Goal: Transaction & Acquisition: Purchase product/service

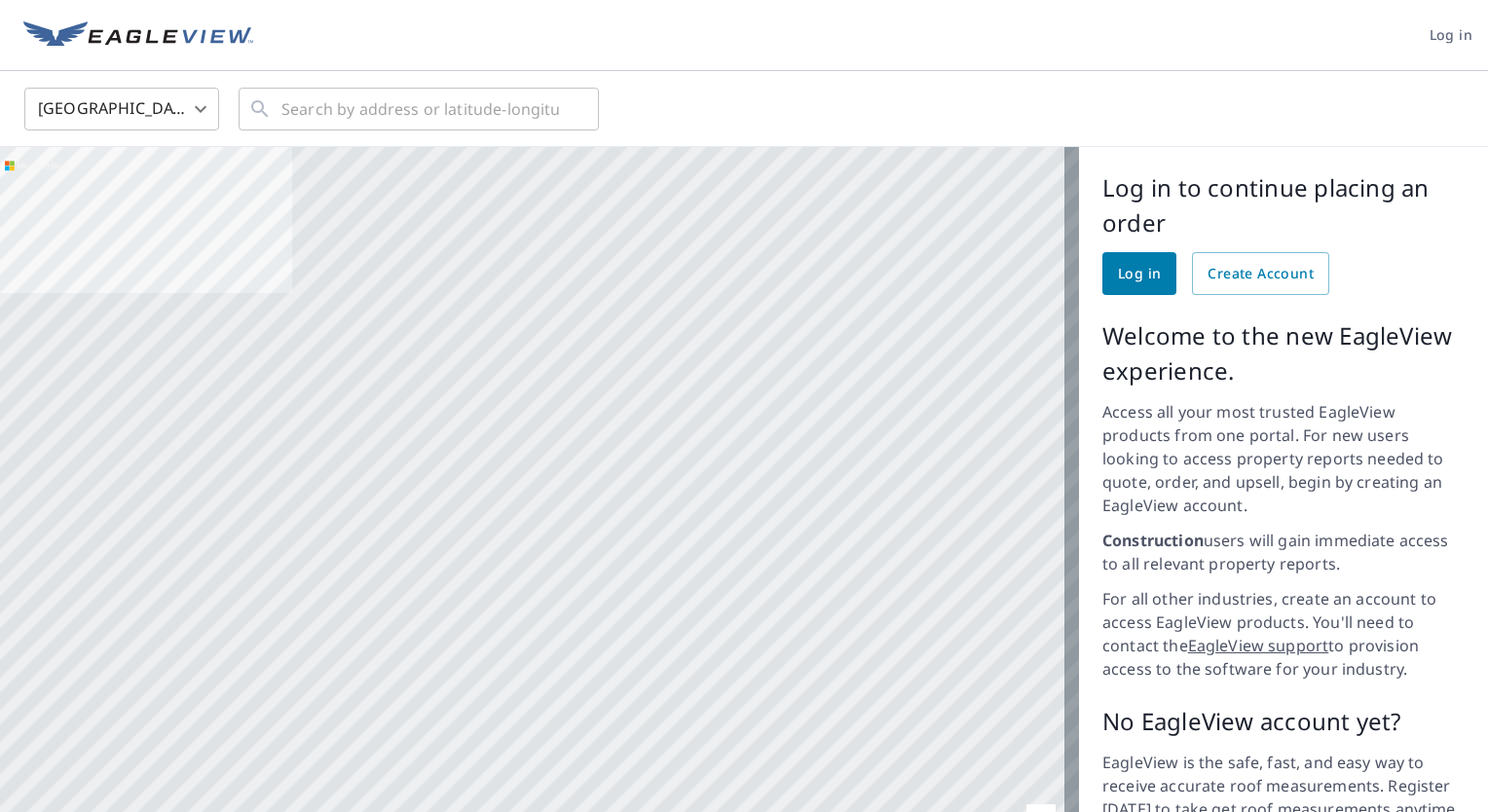
click at [1115, 297] on div "Log in to continue placing an order Log in Create Account Welcome to the new Ea…" at bounding box center [1284, 523] width 409 height 754
click at [1119, 279] on span "Log in" at bounding box center [1139, 274] width 43 height 25
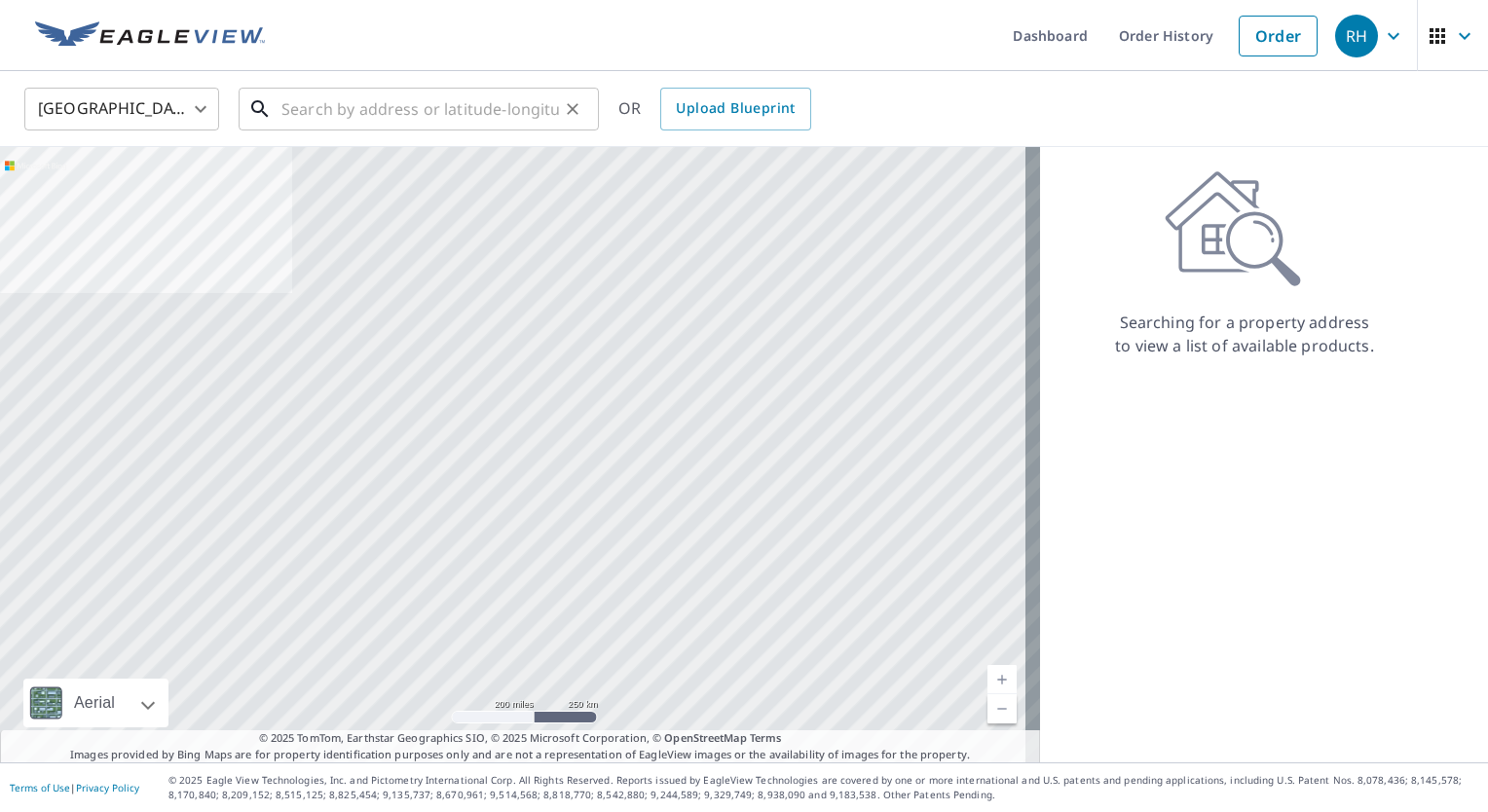
click at [445, 110] on input "text" at bounding box center [421, 108] width 278 height 55
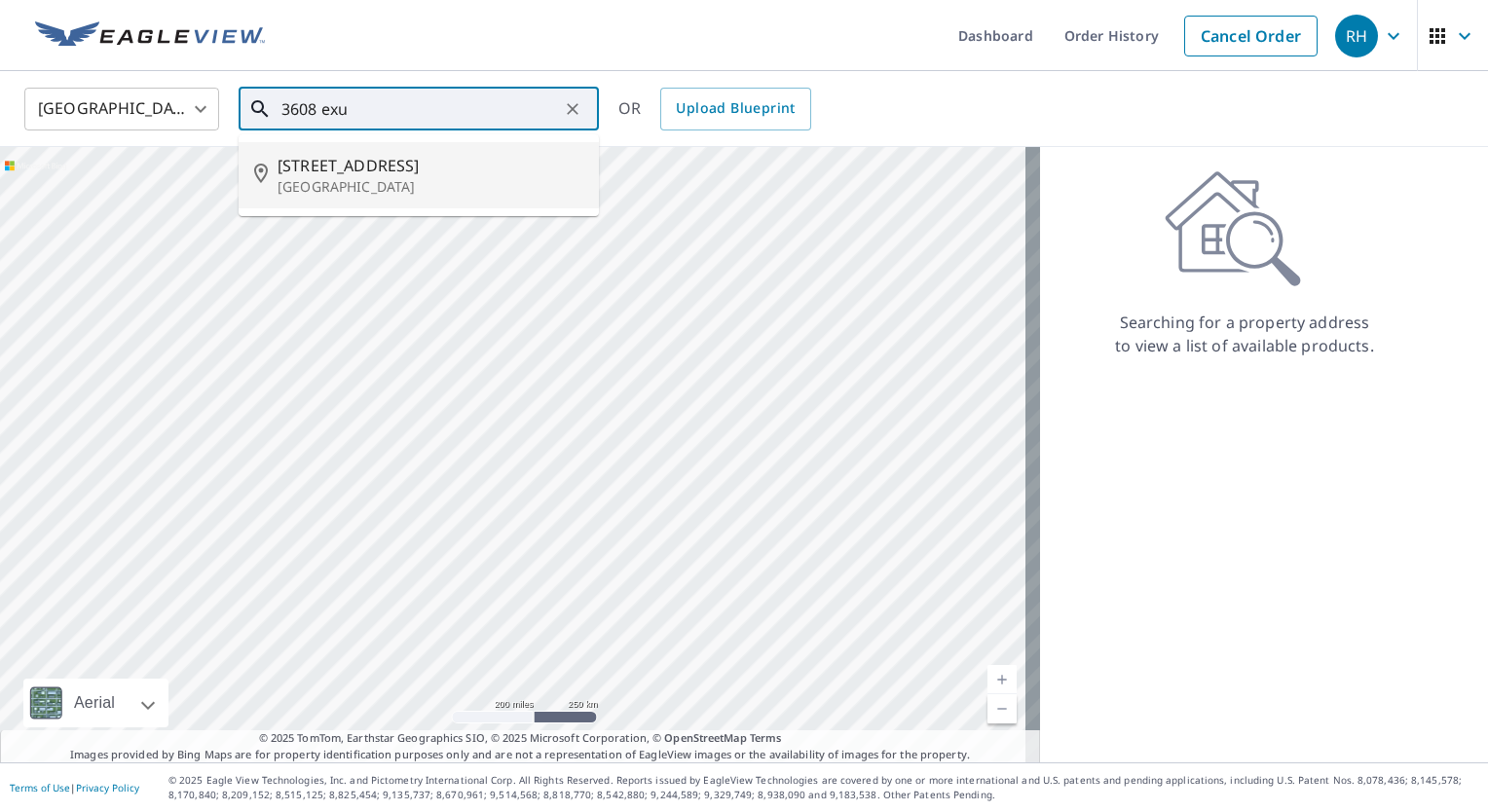
click at [417, 170] on span "[STREET_ADDRESS]" at bounding box center [431, 166] width 306 height 24
type input "[STREET_ADDRESS]"
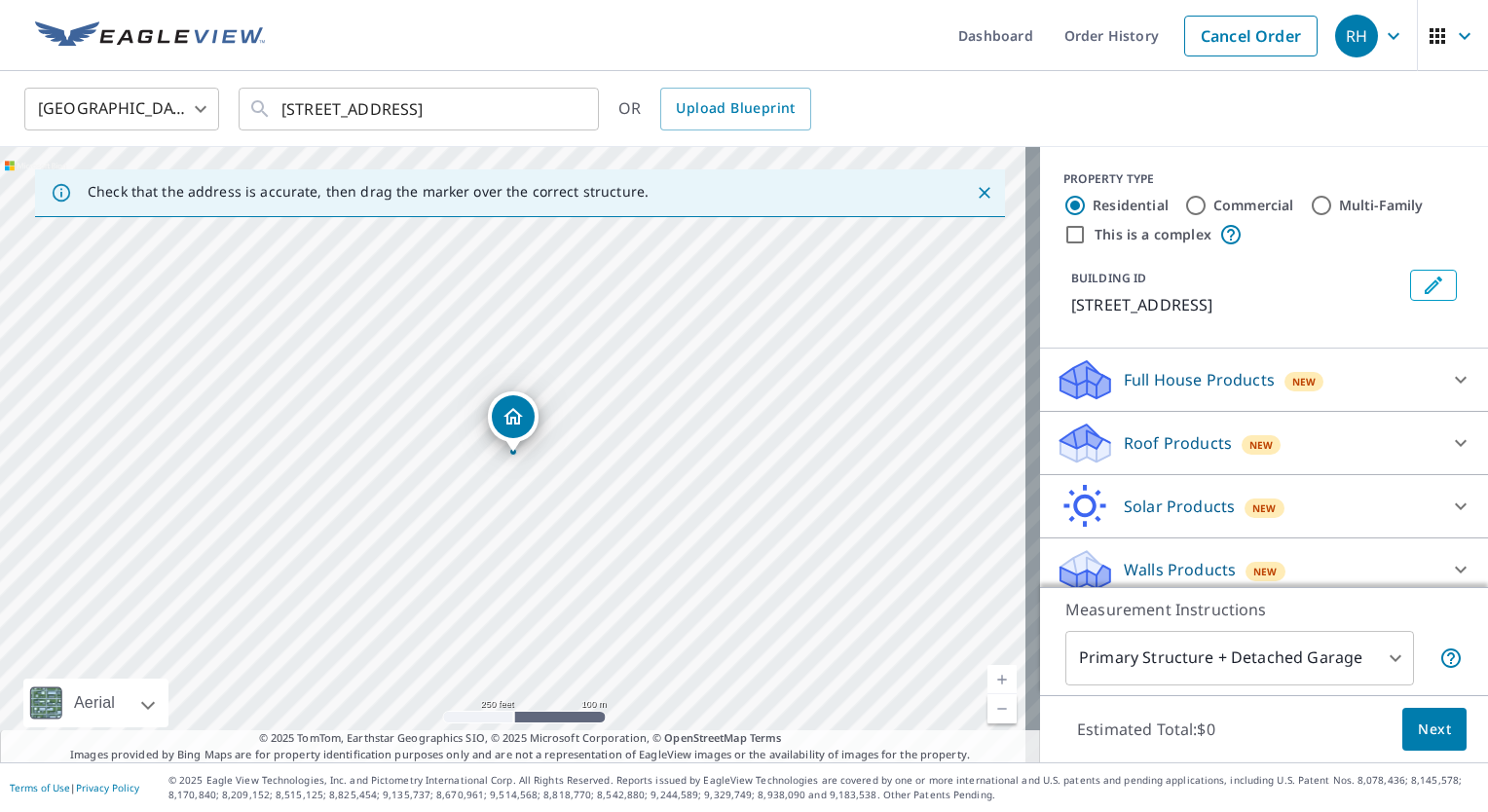
click at [1259, 446] on div "New" at bounding box center [1262, 445] width 40 height 20
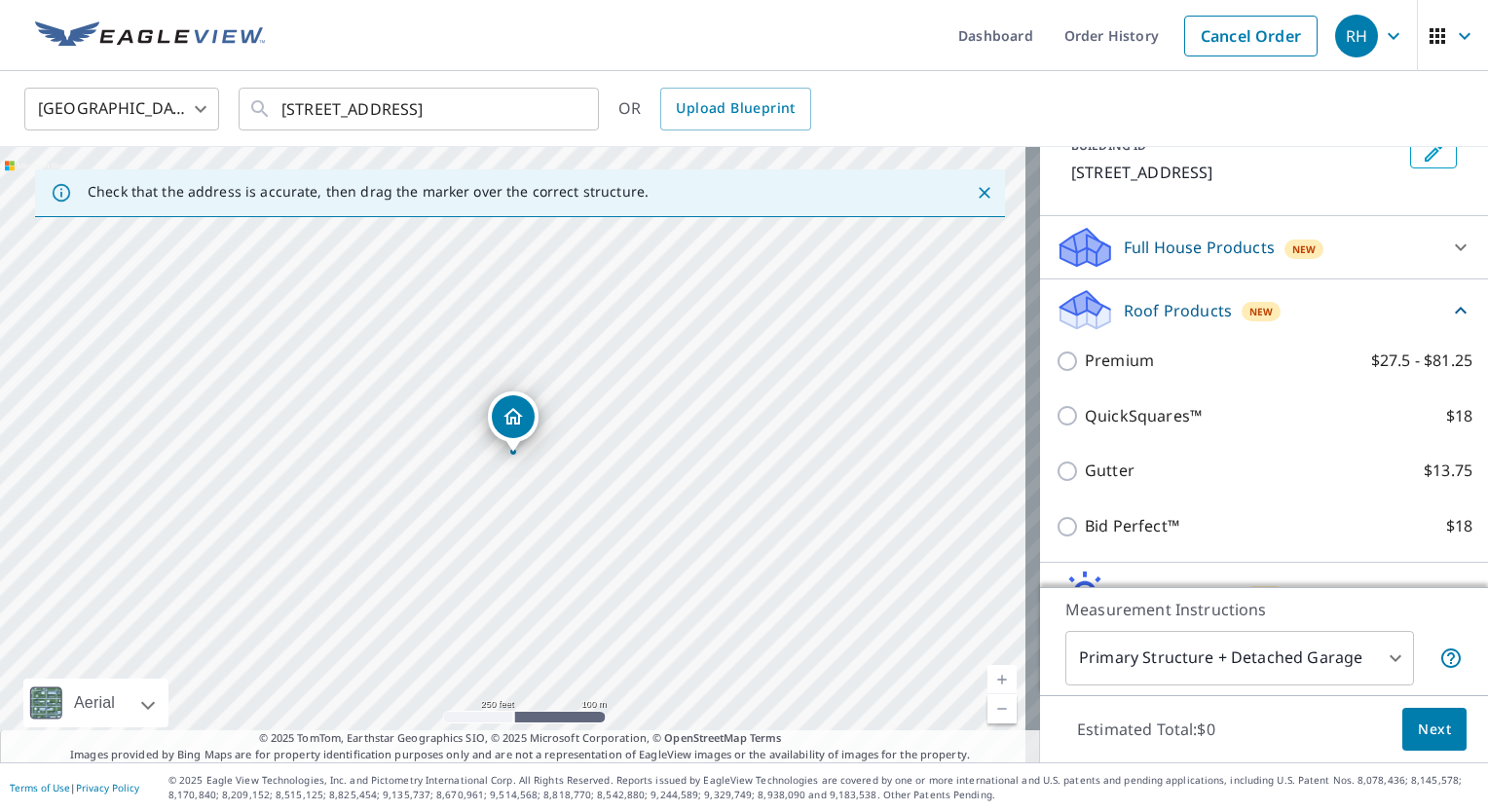
scroll to position [232, 0]
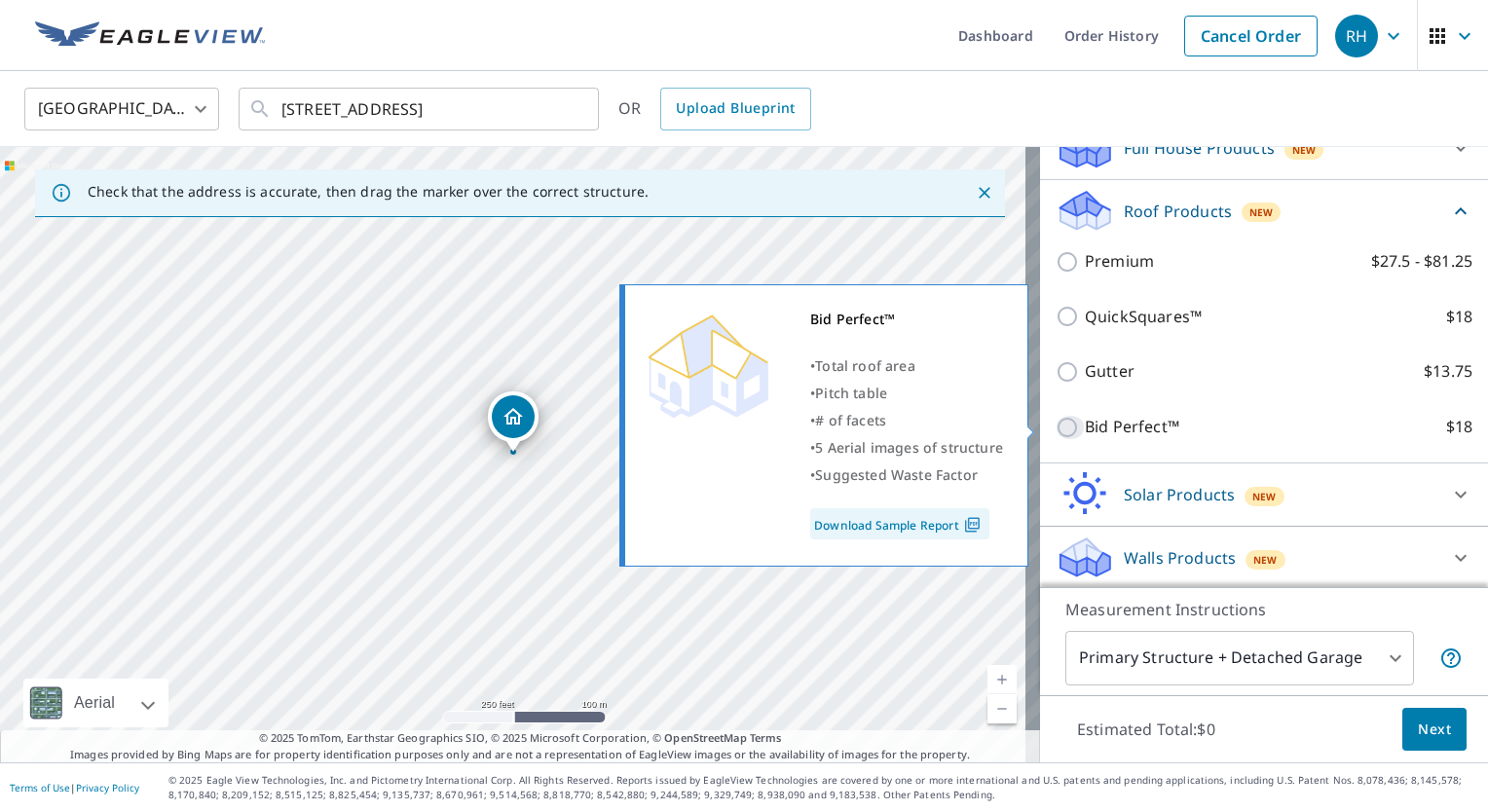
click at [1055, 432] on input "Bid Perfect™ $18" at bounding box center [1069, 427] width 29 height 24
checkbox input "true"
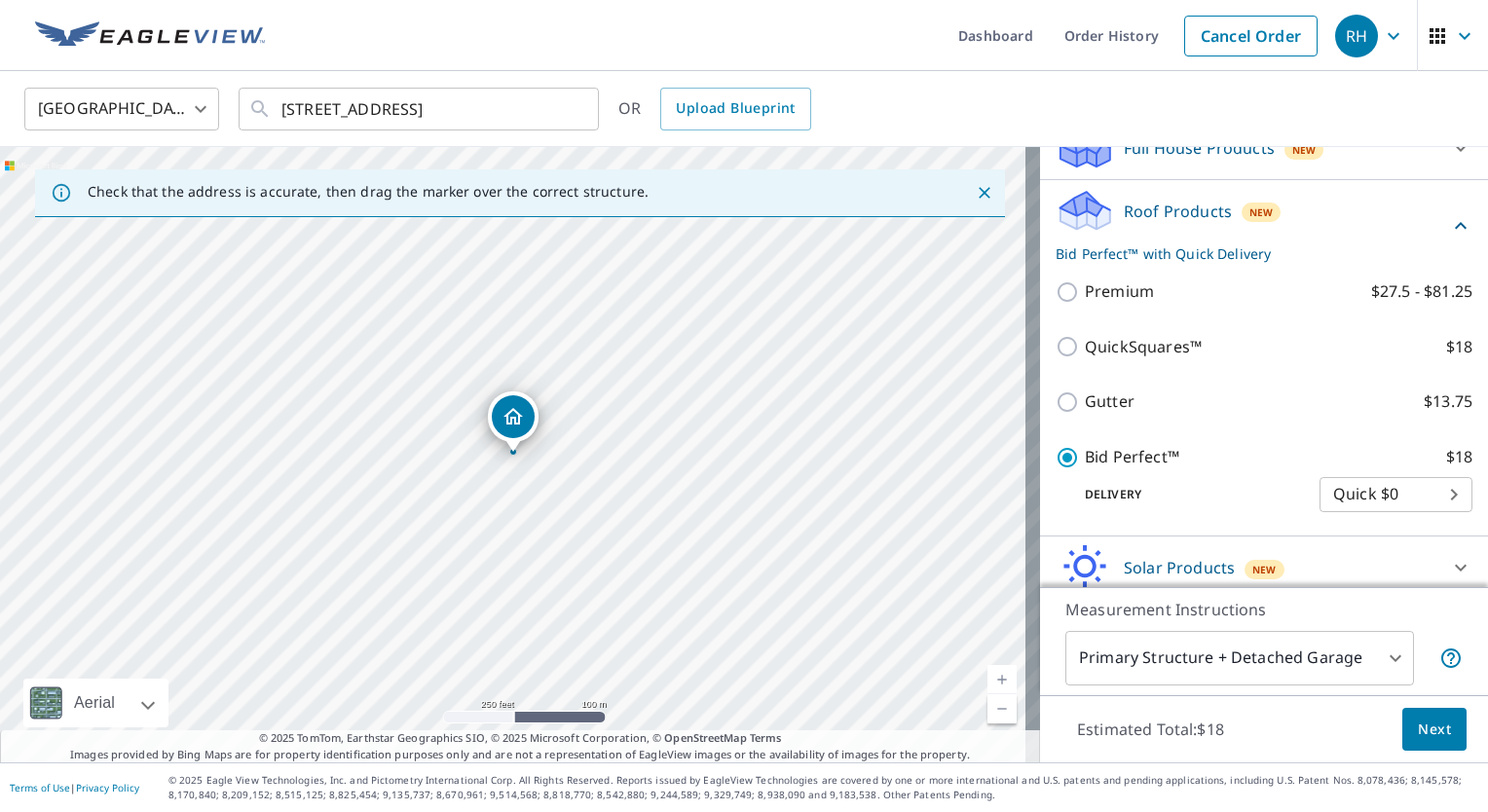
click at [1418, 733] on span "Next" at bounding box center [1433, 730] width 33 height 25
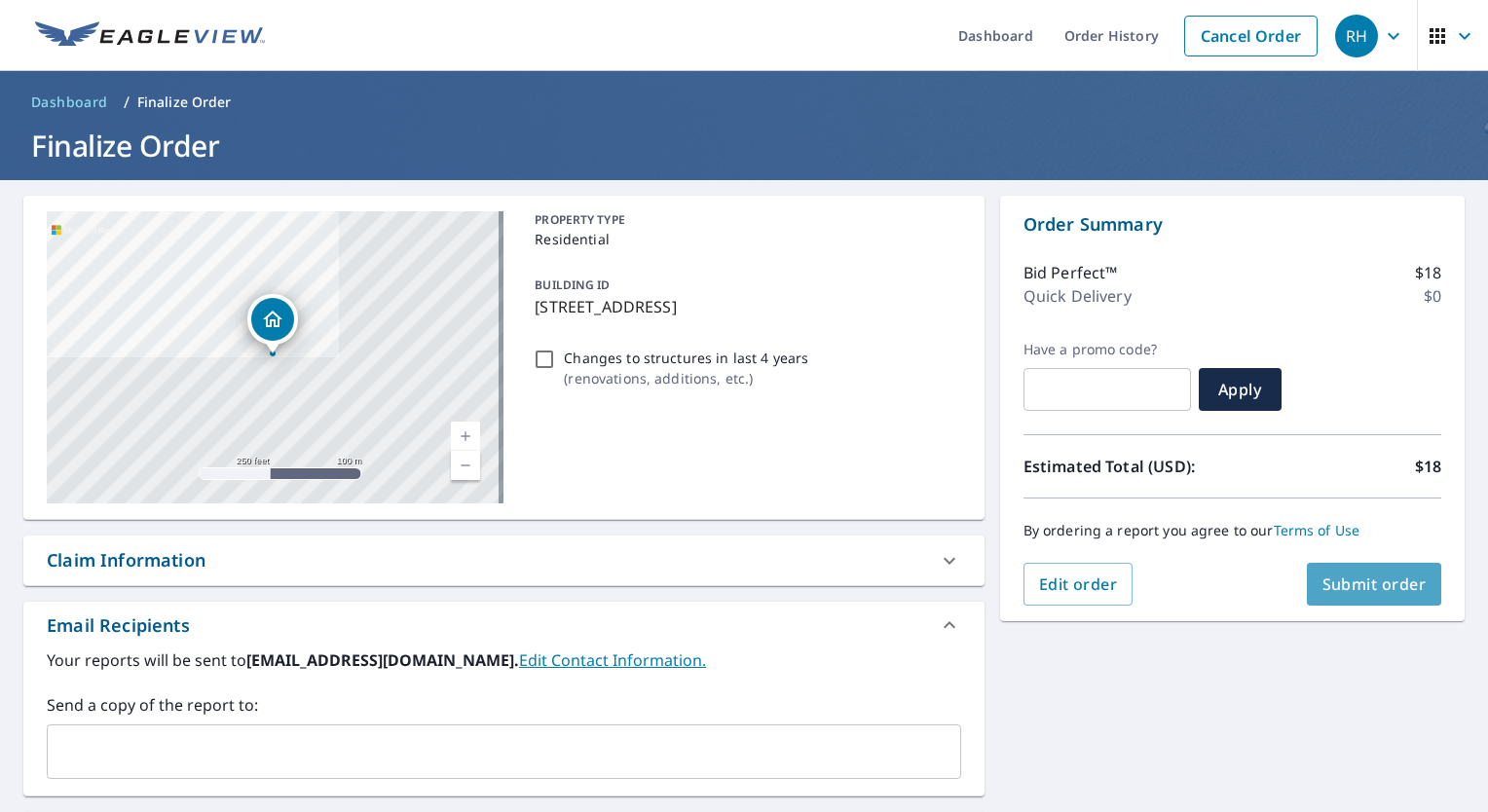
click at [1336, 591] on span "Submit order" at bounding box center [1374, 584] width 104 height 22
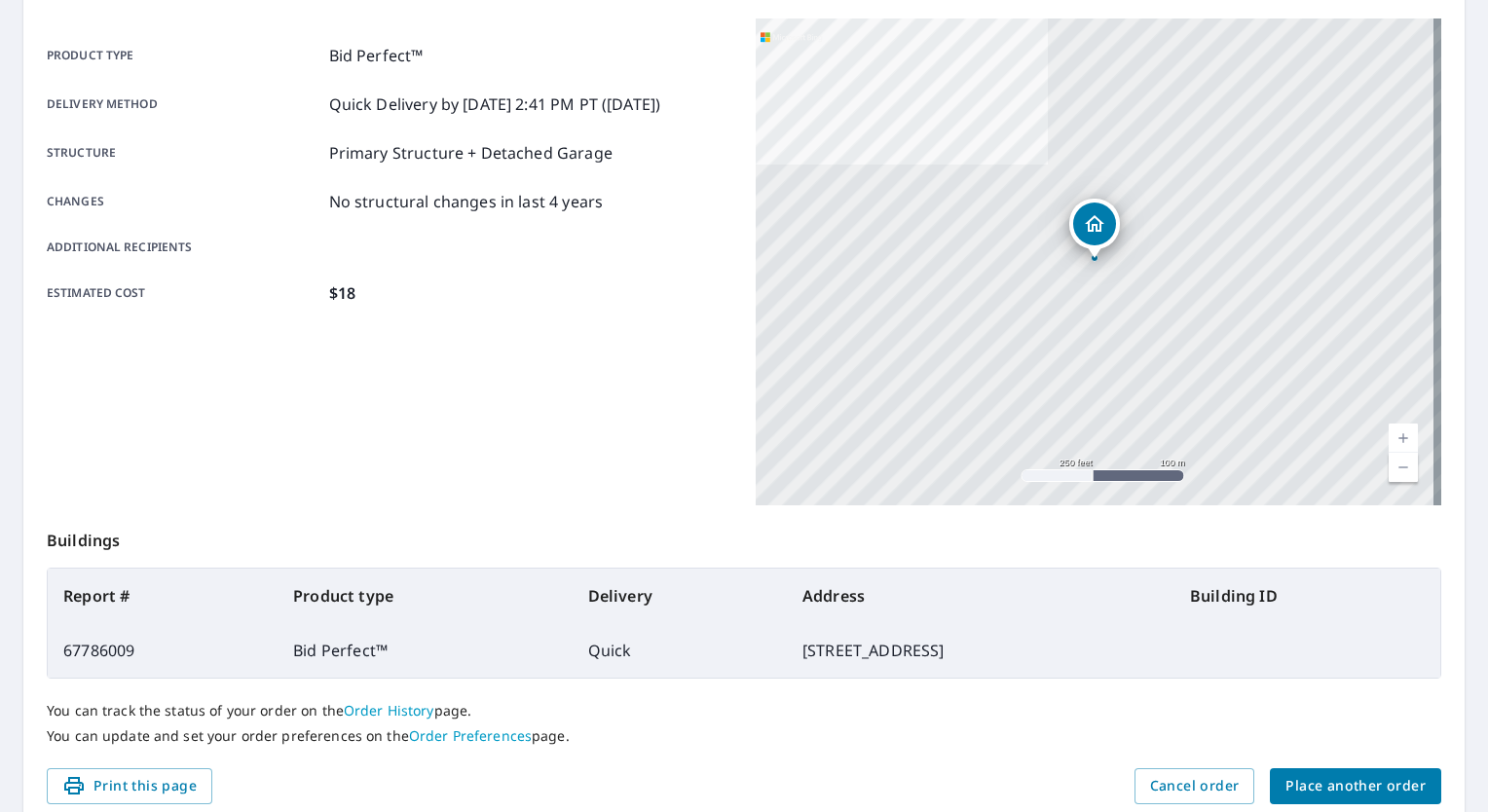
scroll to position [332, 0]
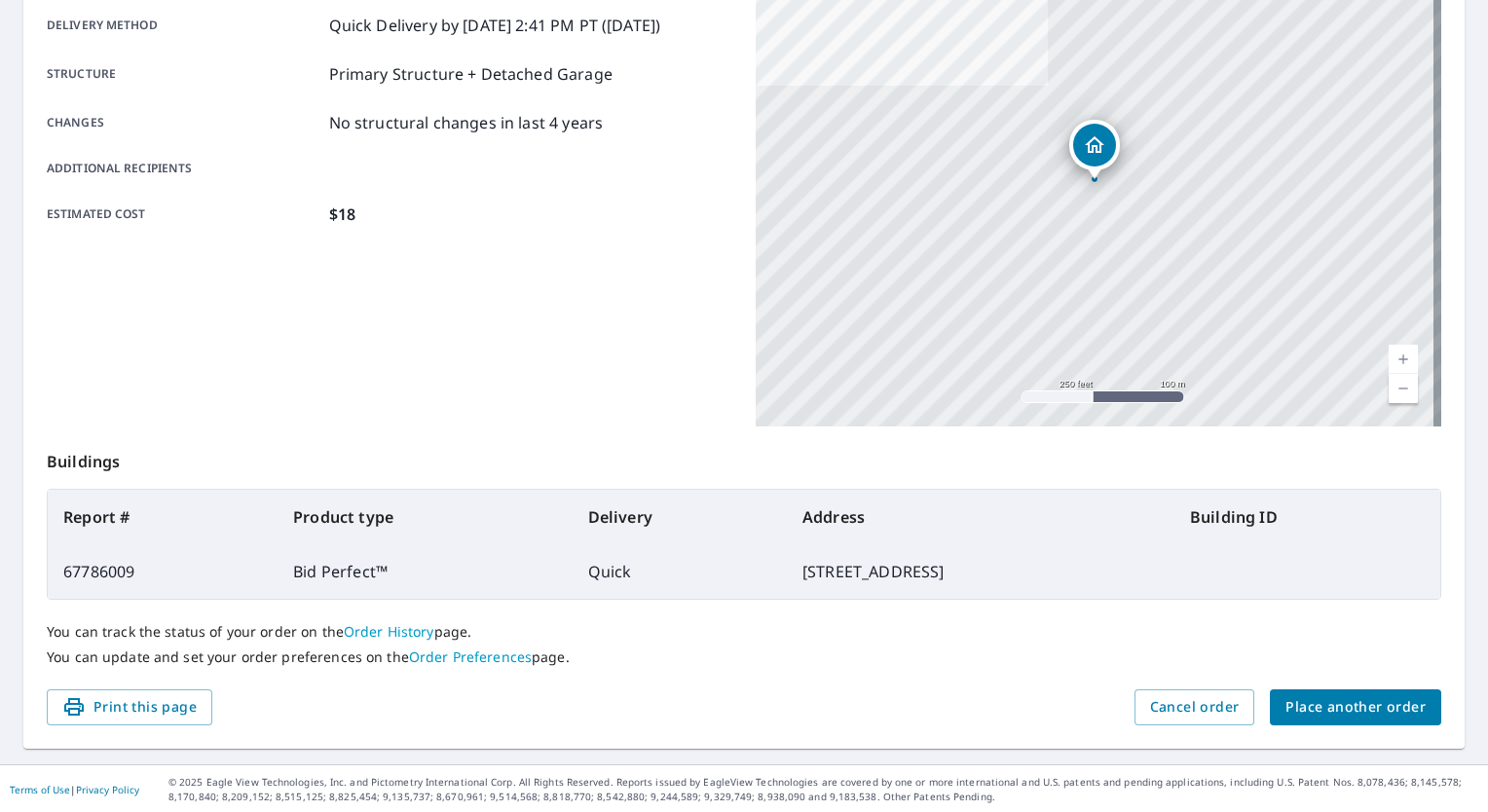
click at [1299, 709] on span "Place another order" at bounding box center [1355, 707] width 140 height 25
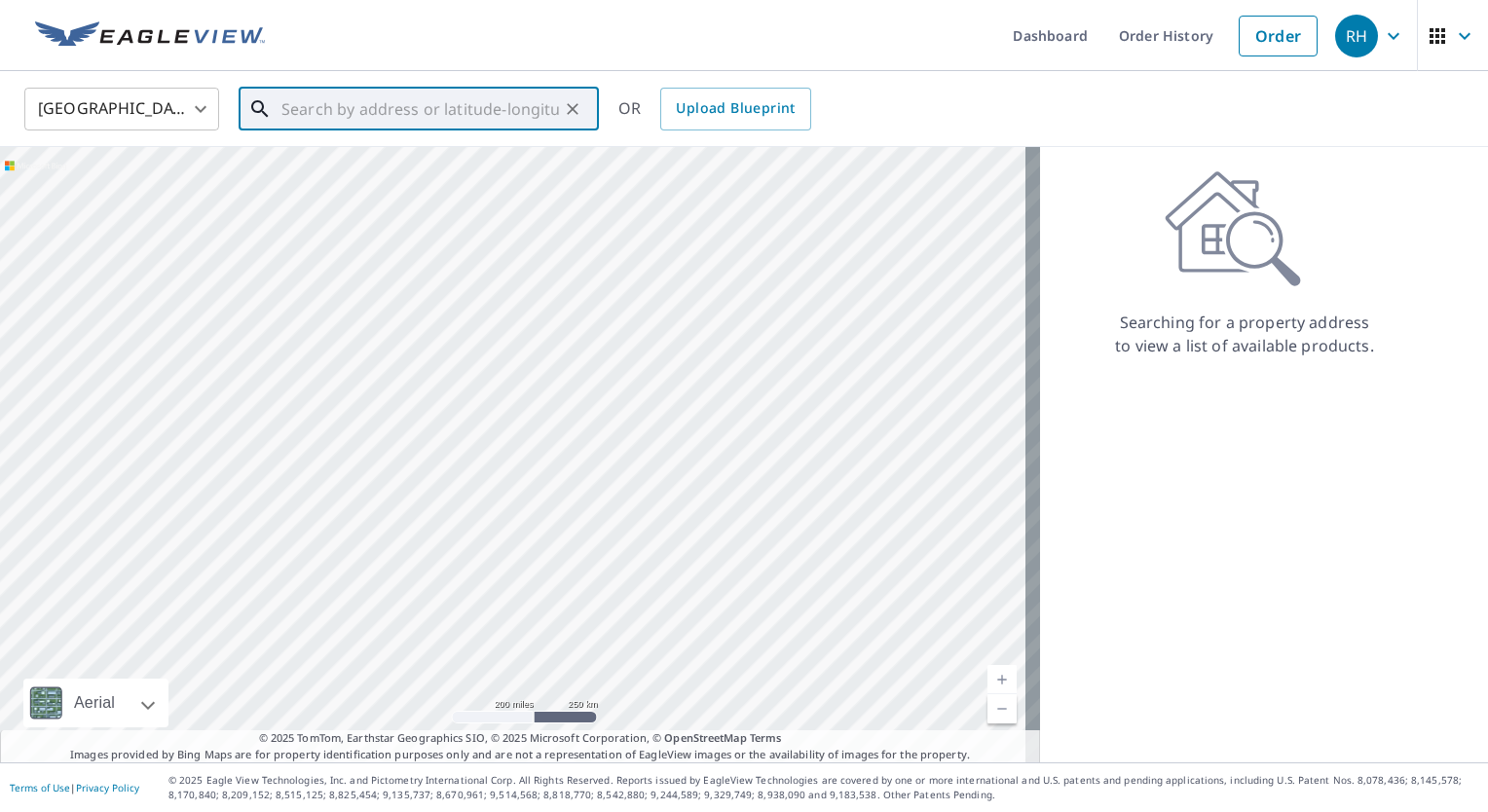
click at [421, 106] on input "text" at bounding box center [421, 108] width 278 height 55
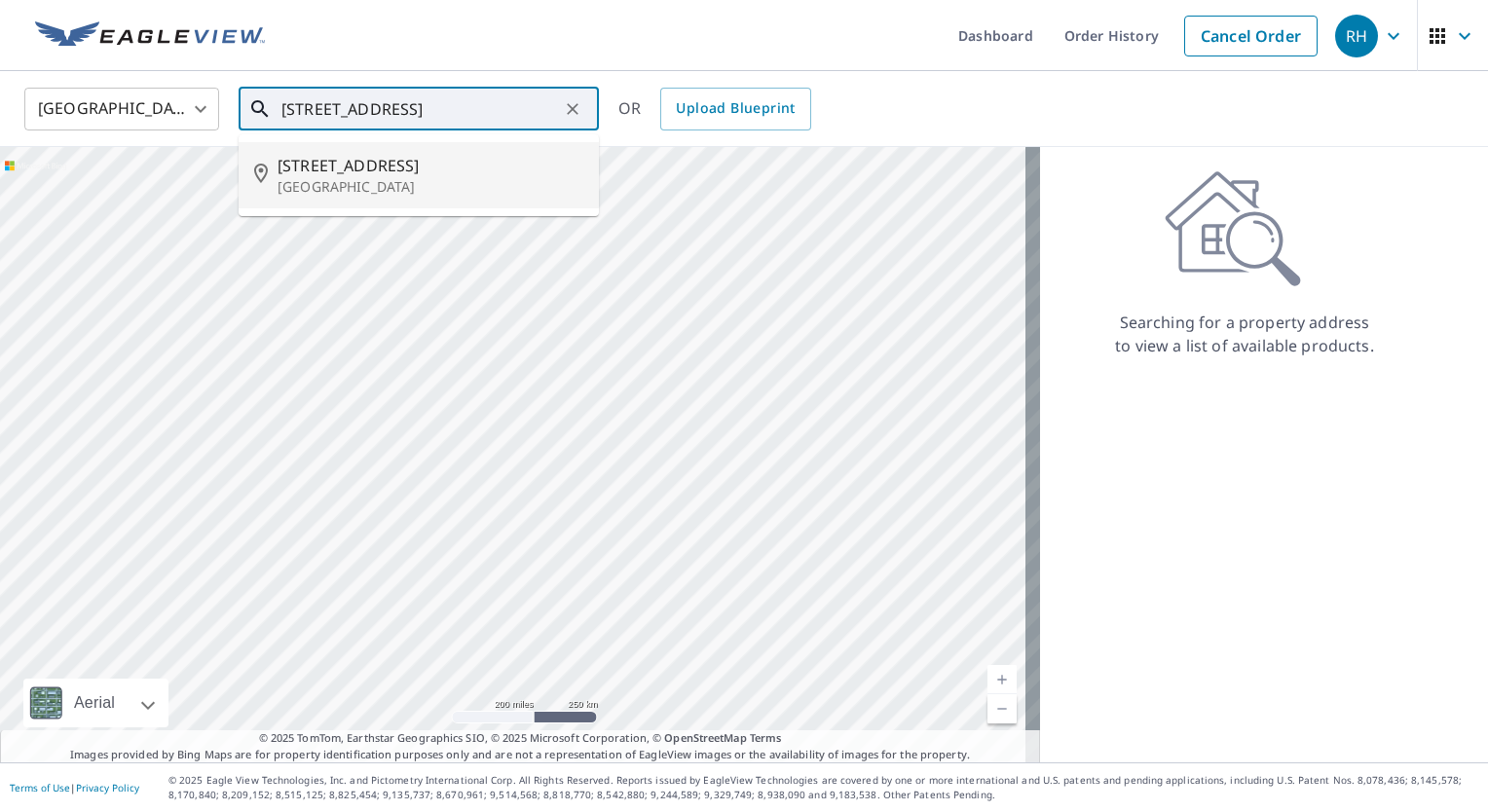
click at [324, 174] on span "8620 Ibis Cove Cir" at bounding box center [431, 166] width 306 height 24
type input "8620 Ibis Cove Cir Naples, FL 34119"
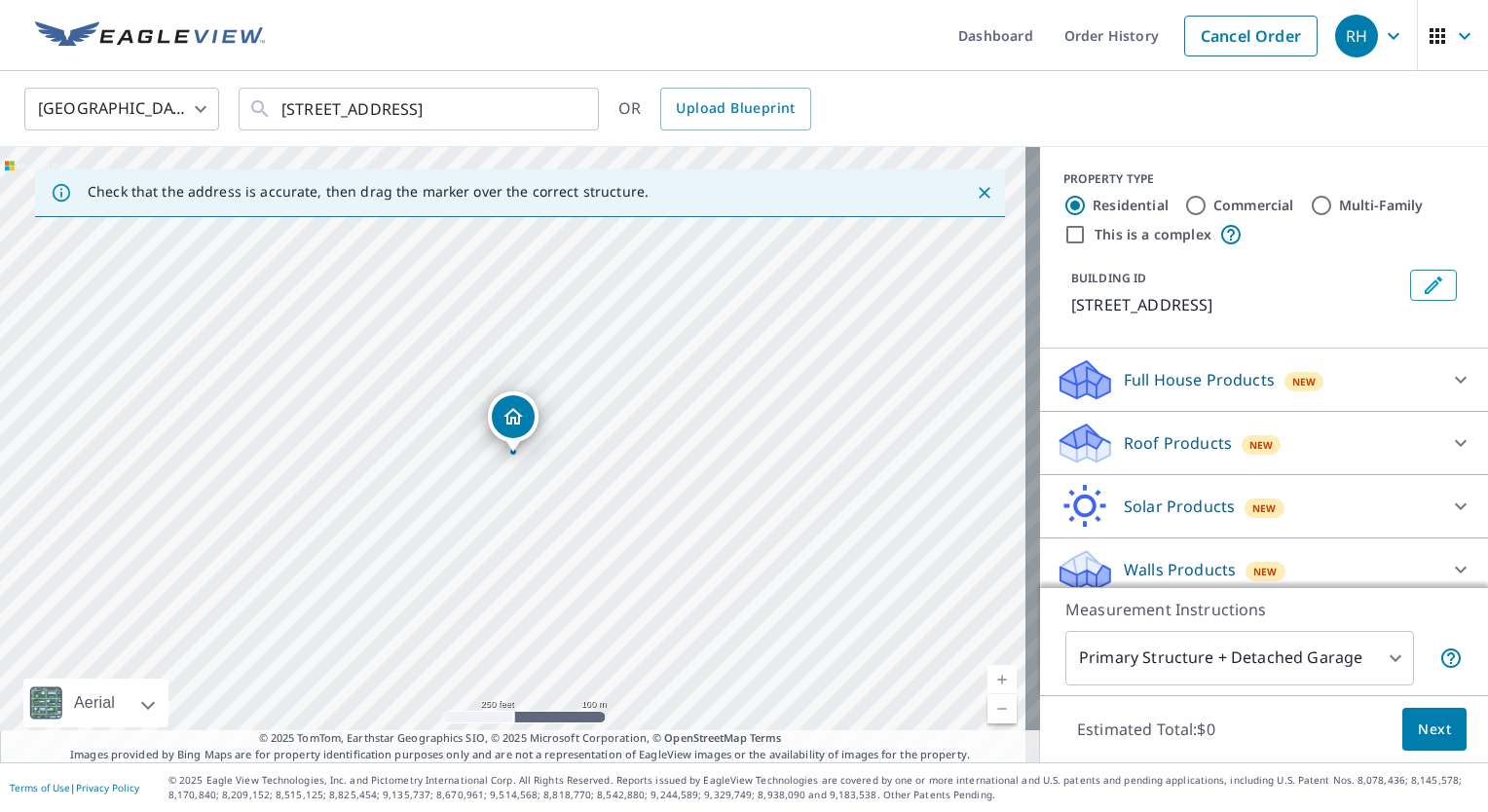
scroll to position [13, 0]
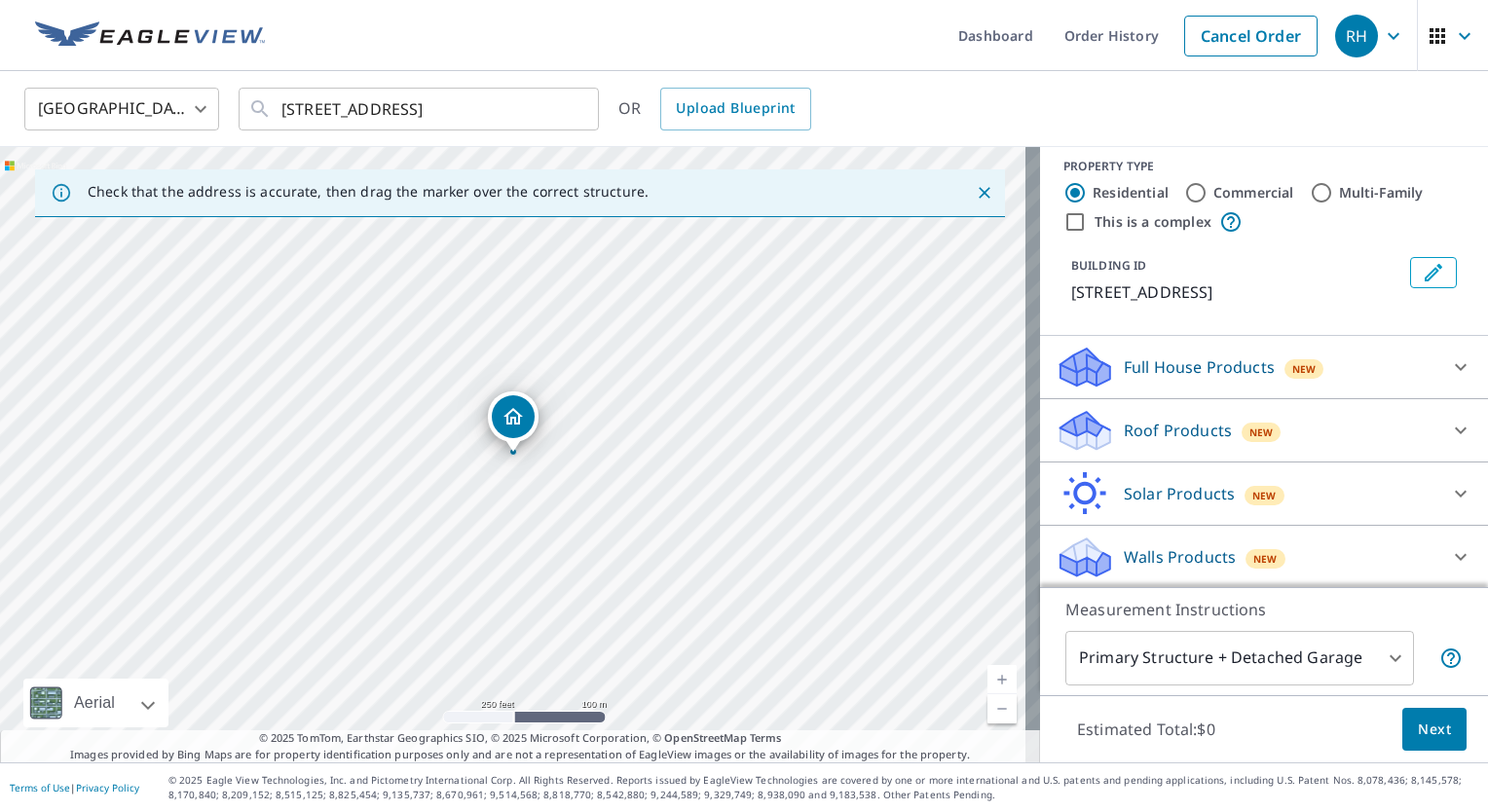
click at [1157, 429] on p "Roof Products" at bounding box center [1178, 430] width 108 height 24
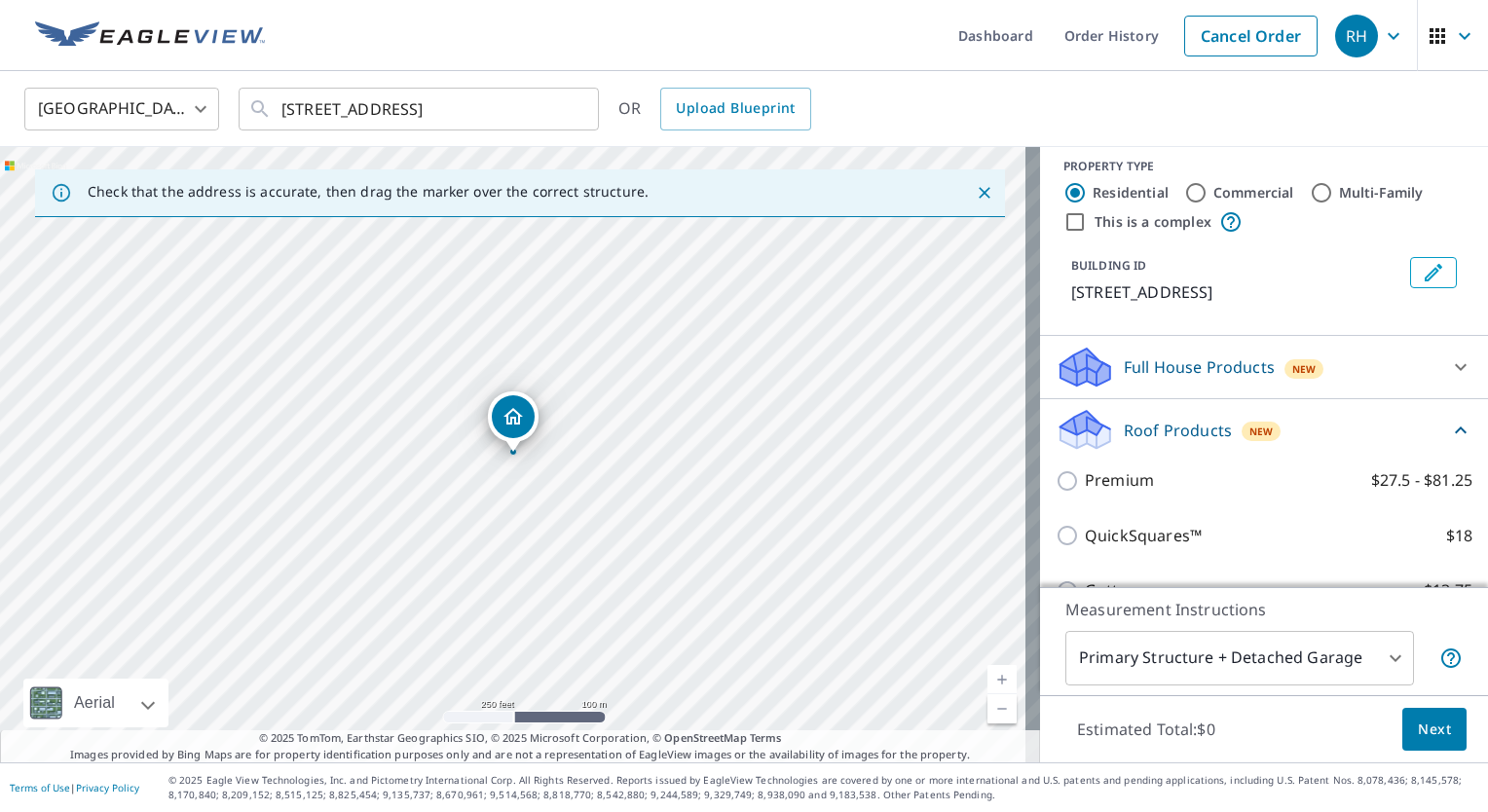
scroll to position [232, 0]
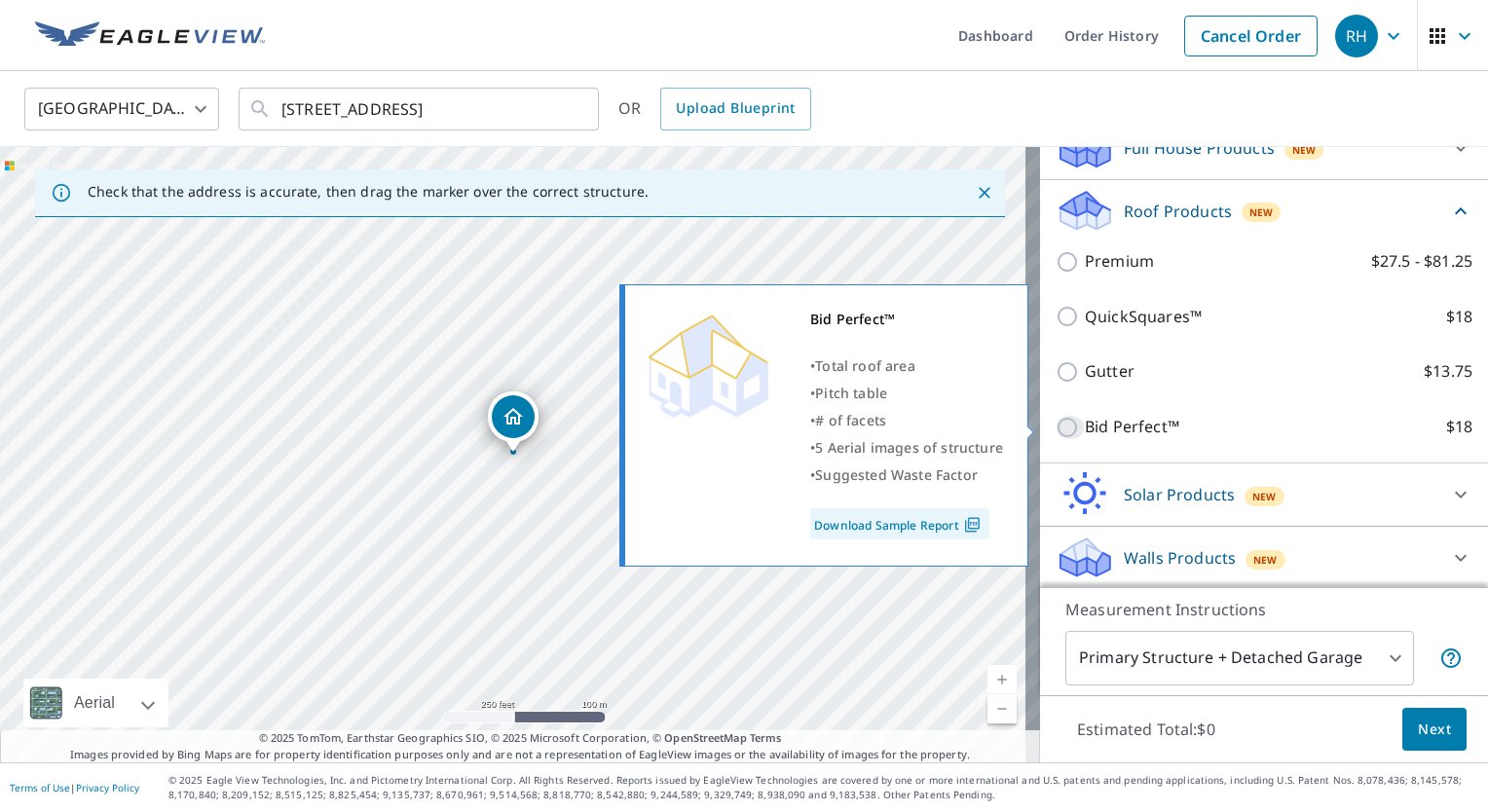
click at [1055, 429] on input "Bid Perfect™ $18" at bounding box center [1069, 427] width 29 height 24
checkbox input "true"
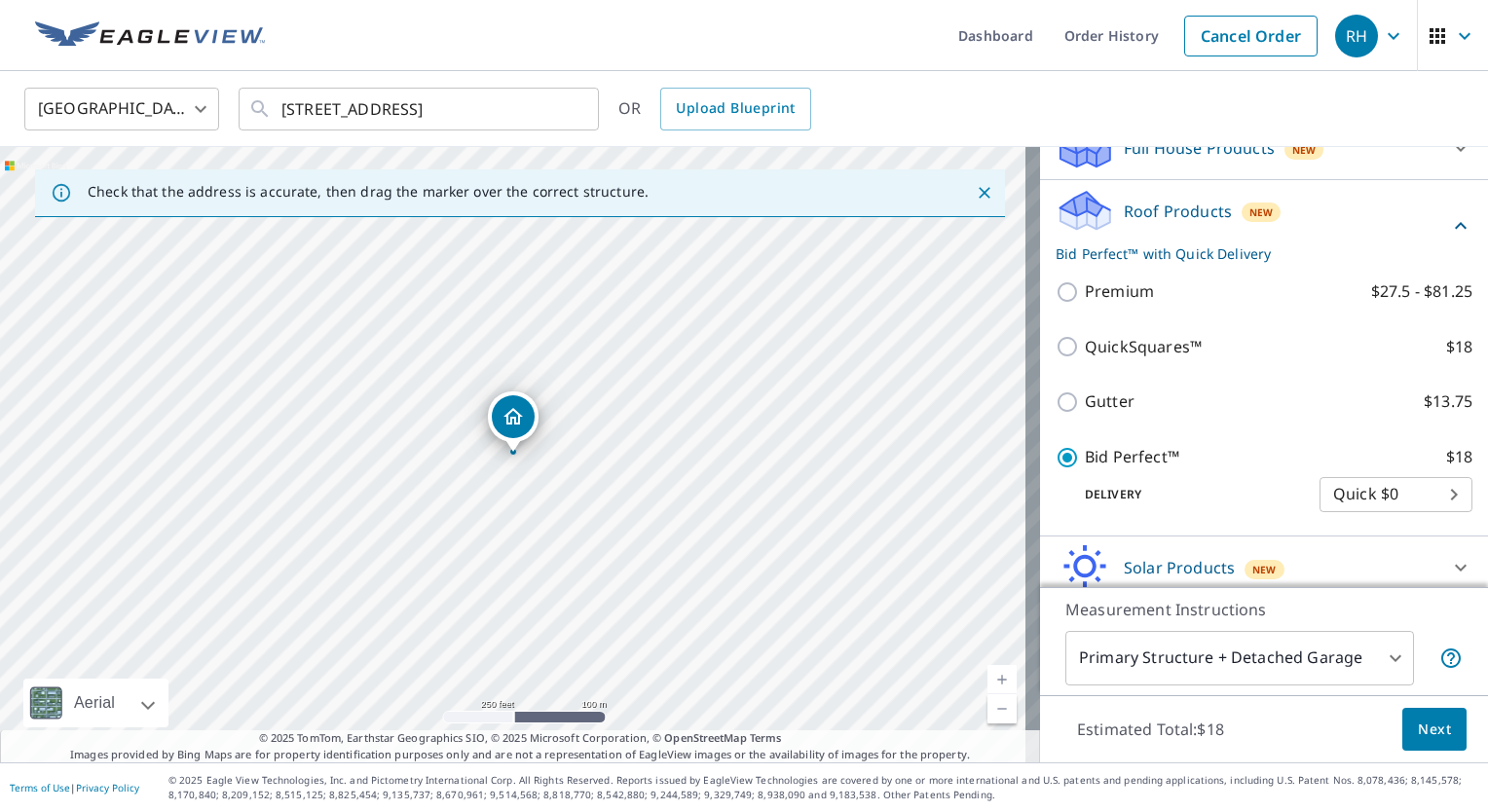
click at [1426, 718] on span "Next" at bounding box center [1433, 730] width 33 height 25
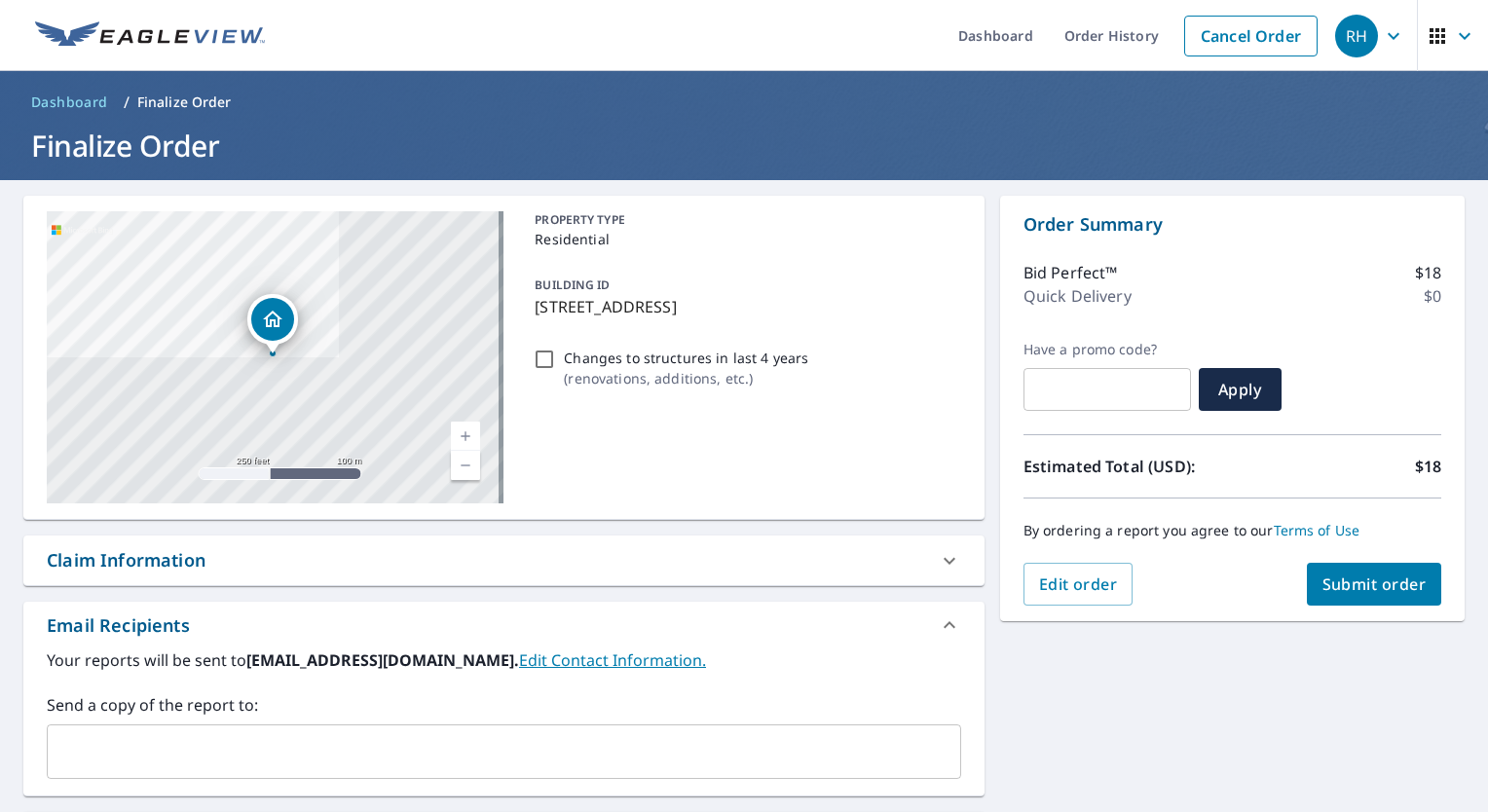
click at [1426, 717] on div "8620 Ibis Cove Cir Naples, FL 34119 Aerial Road A standard road map Aerial A de…" at bounding box center [744, 593] width 1488 height 825
click at [1336, 573] on span "Submit order" at bounding box center [1374, 584] width 104 height 22
